Goal: Find specific page/section: Find specific page/section

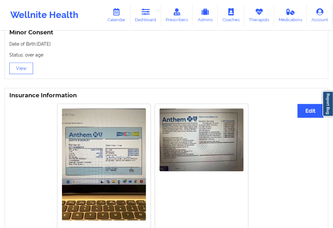
click at [149, 10] on icon at bounding box center [146, 11] width 8 height 7
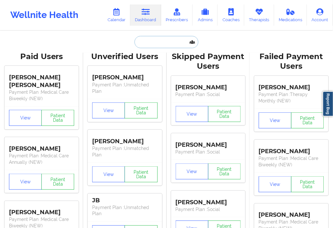
click at [152, 47] on input "text" at bounding box center [167, 42] width 64 height 12
click at [153, 45] on input "text" at bounding box center [167, 42] width 64 height 12
paste input "[EMAIL_ADDRESS][DOMAIN_NAME]"
type input "[EMAIL_ADDRESS][DOMAIN_NAME]"
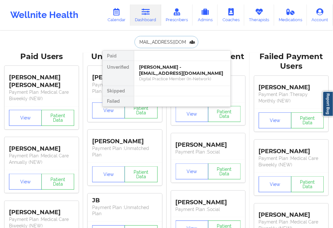
click at [150, 66] on div "[PERSON_NAME] - [EMAIL_ADDRESS][DOMAIN_NAME]" at bounding box center [182, 70] width 86 height 12
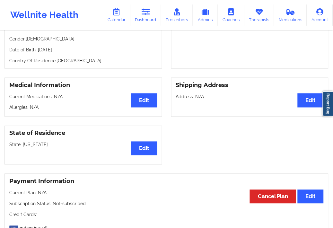
scroll to position [57, 0]
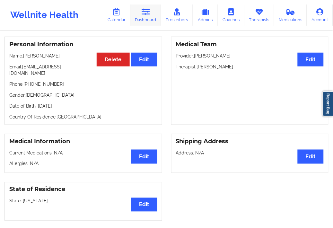
click at [145, 17] on link "Dashboard" at bounding box center [145, 14] width 31 height 21
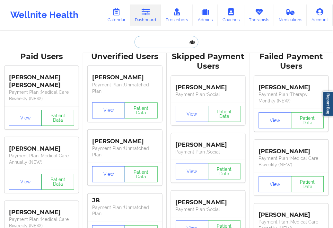
click at [147, 45] on input "text" at bounding box center [167, 42] width 64 height 12
paste input "[PERSON_NAME][EMAIL_ADDRESS][DOMAIN_NAME]"
type input "[PERSON_NAME][EMAIL_ADDRESS][DOMAIN_NAME]"
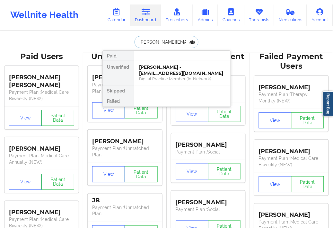
scroll to position [0, 16]
click at [146, 69] on div "Amanda M Duenne - [EMAIL_ADDRESS][DOMAIN_NAME]" at bounding box center [182, 70] width 86 height 12
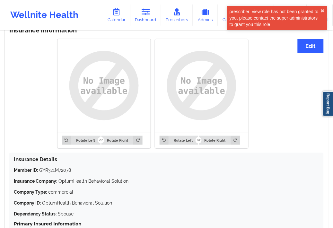
scroll to position [572, 0]
